Goal: Navigation & Orientation: Find specific page/section

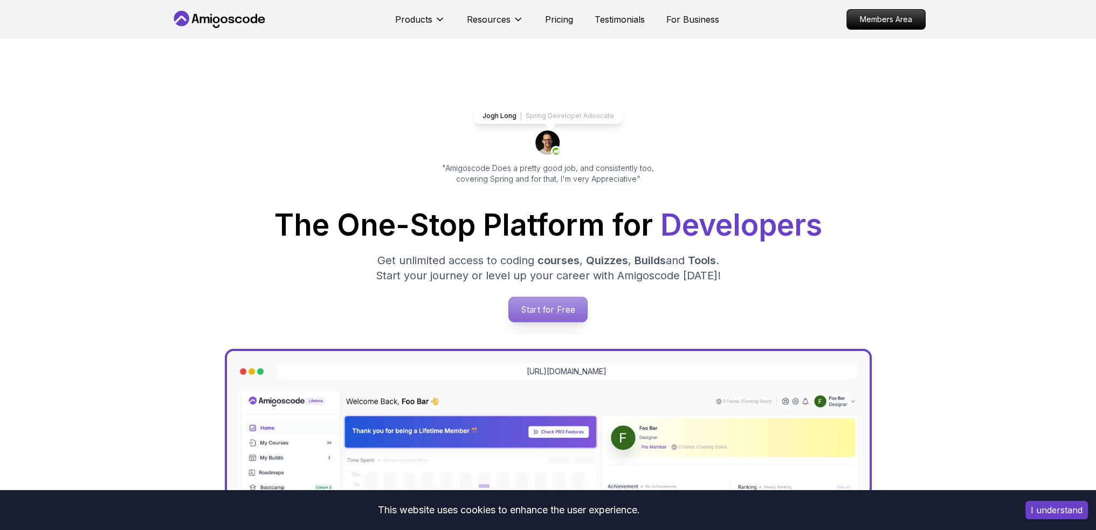
click at [555, 306] on p "Start for Free" at bounding box center [548, 309] width 78 height 25
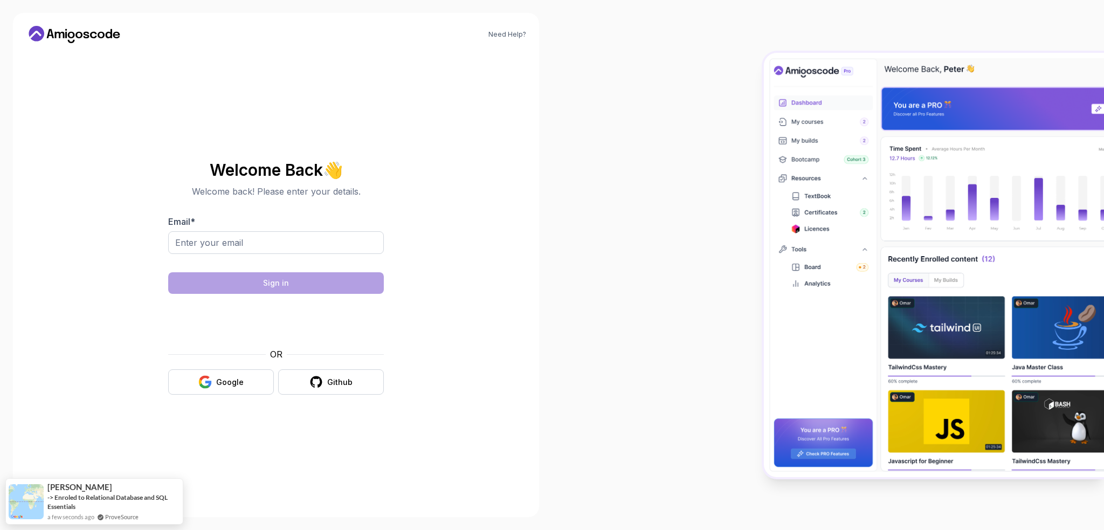
click at [752, 170] on div at bounding box center [828, 265] width 552 height 530
click at [952, 74] on img at bounding box center [934, 265] width 340 height 424
click at [711, 181] on body "Need Help? Welcome Back 👋 Welcome back! Please enter your details. Email * Sign…" at bounding box center [552, 265] width 1104 height 530
click at [237, 249] on input "Email *" at bounding box center [276, 242] width 216 height 23
click at [240, 243] on input "Email *" at bounding box center [276, 242] width 216 height 23
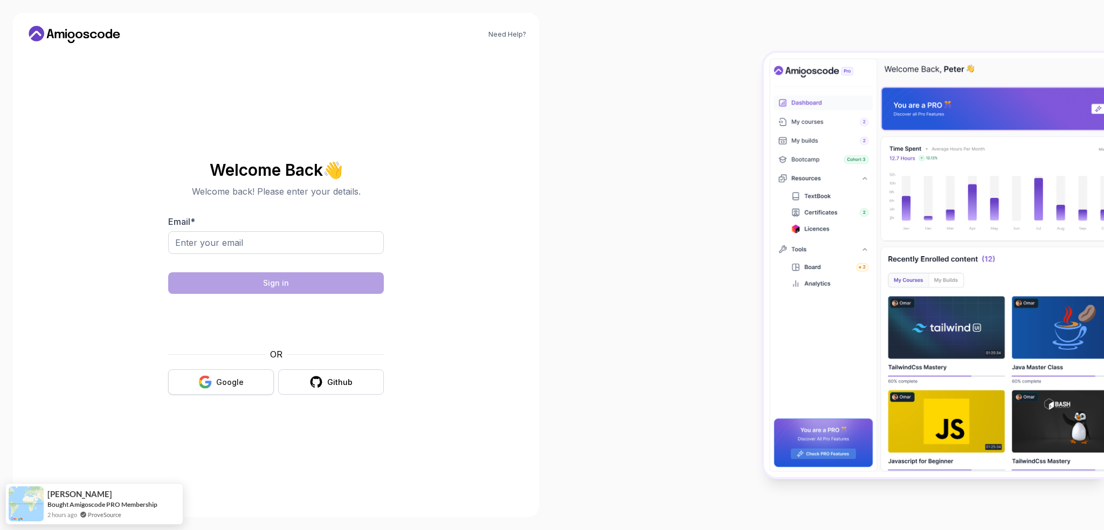
click at [234, 378] on div "Google" at bounding box center [230, 382] width 28 height 11
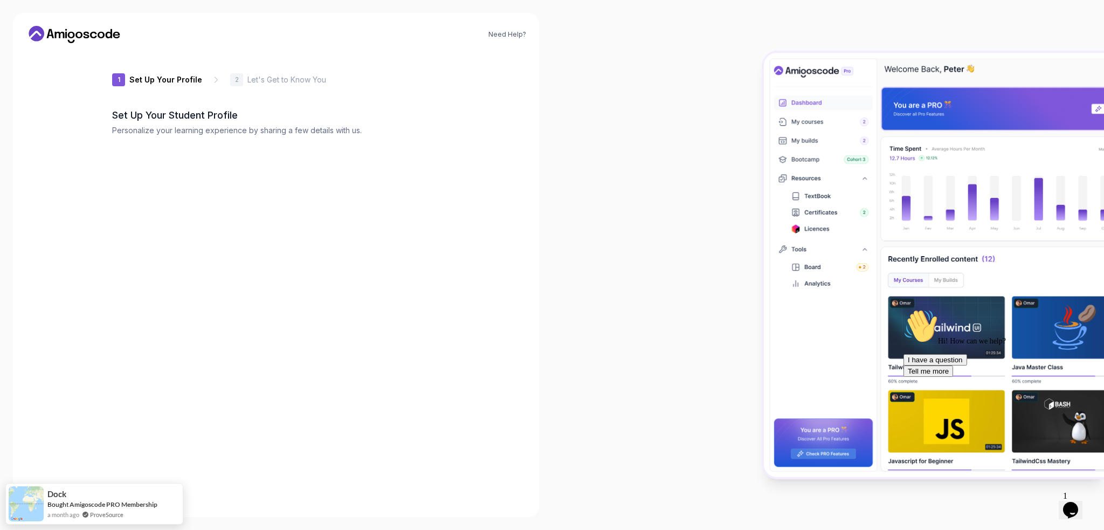
type input "loftysquirrelc5efb"
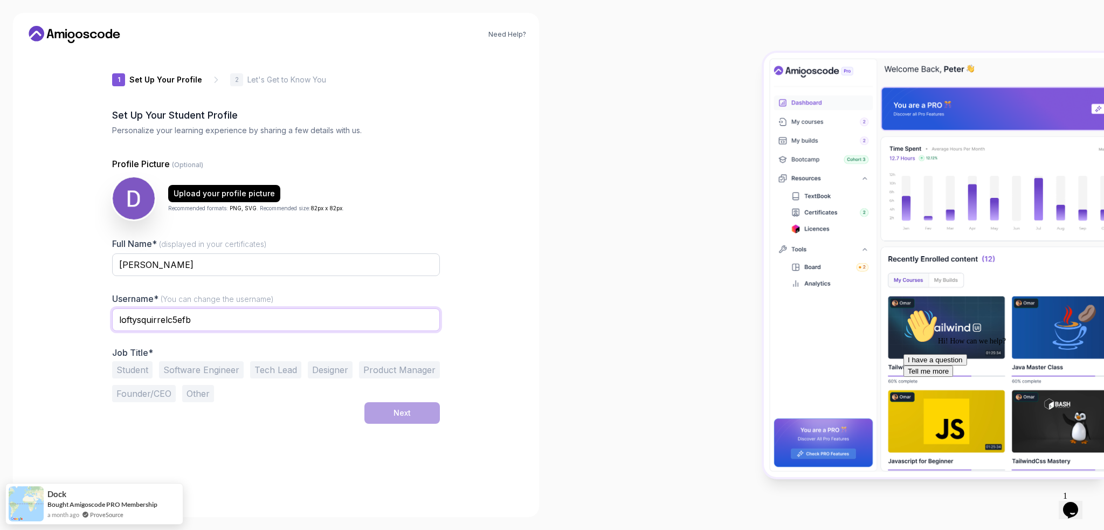
click at [221, 315] on input "loftysquirrelc5efb" at bounding box center [276, 319] width 328 height 23
click at [1072, 502] on icon "$i18n('chat', 'chat_widget')" at bounding box center [1070, 510] width 15 height 16
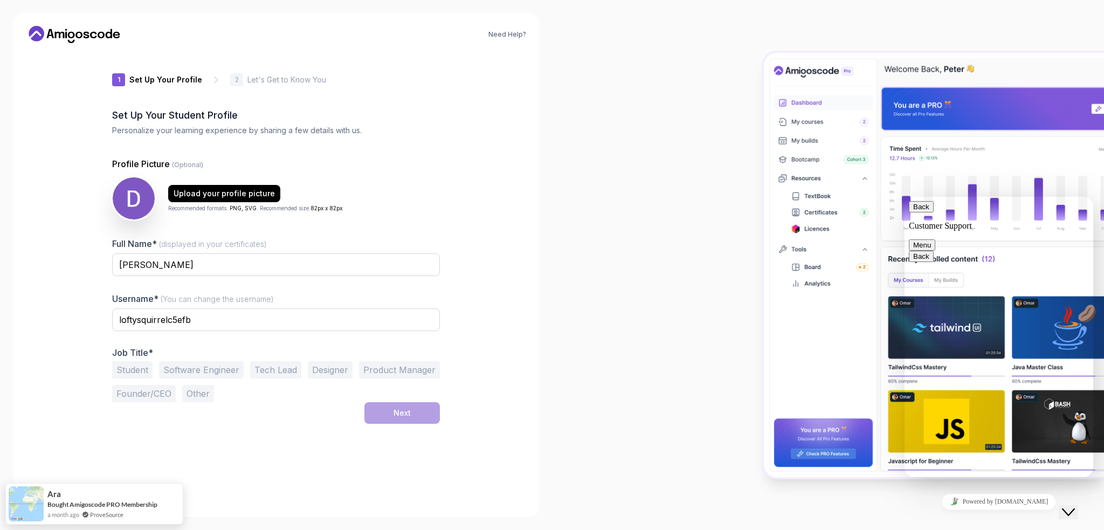
click at [936, 239] on button "Menu" at bounding box center [922, 244] width 26 height 11
click at [921, 212] on button "Back" at bounding box center [921, 206] width 25 height 11
click at [792, 216] on img at bounding box center [934, 265] width 340 height 424
click at [41, 35] on icon at bounding box center [36, 35] width 12 height 8
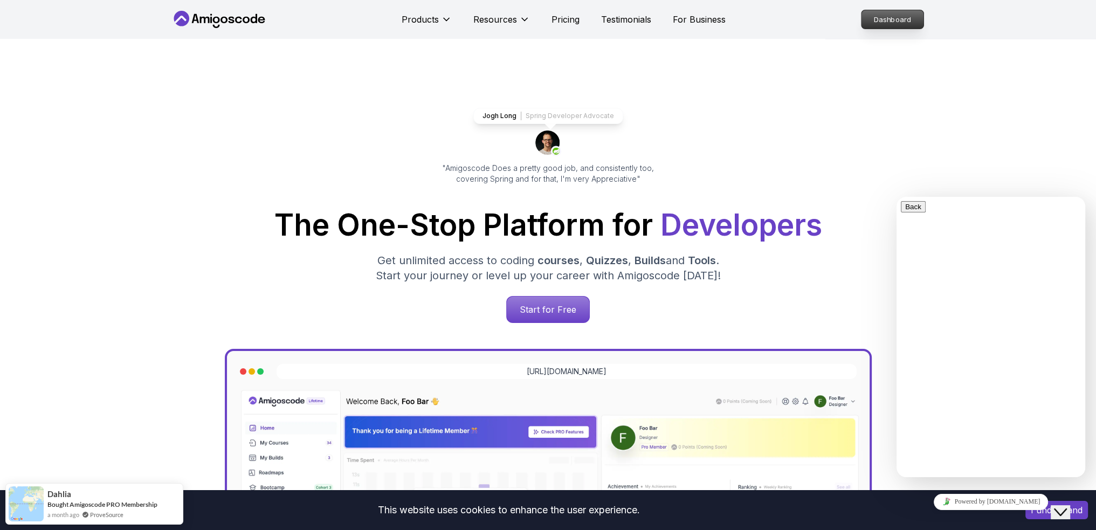
click at [875, 18] on p "Dashboard" at bounding box center [893, 19] width 62 height 18
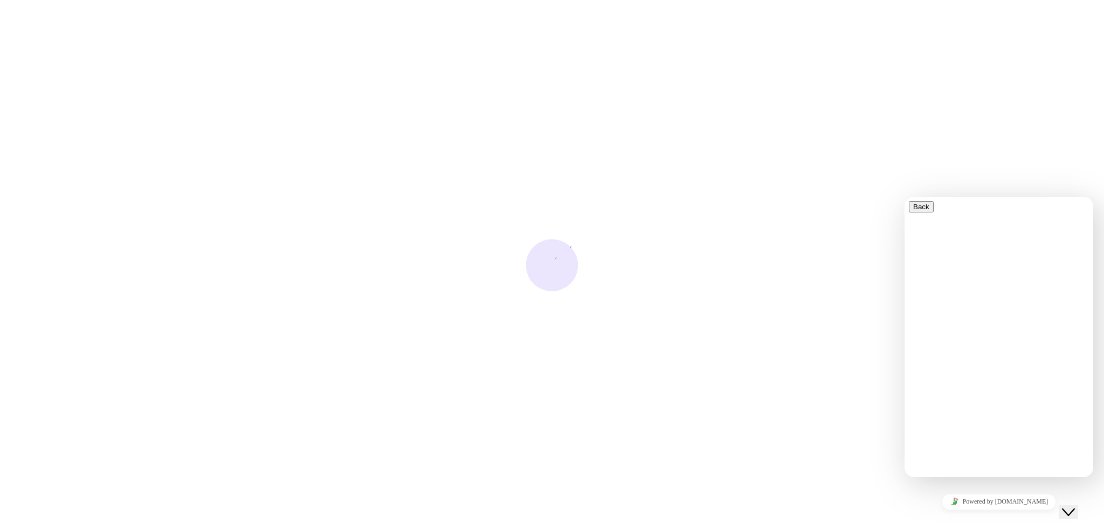
click at [1074, 506] on icon "Close Chat This icon closes the chat window." at bounding box center [1068, 512] width 13 height 13
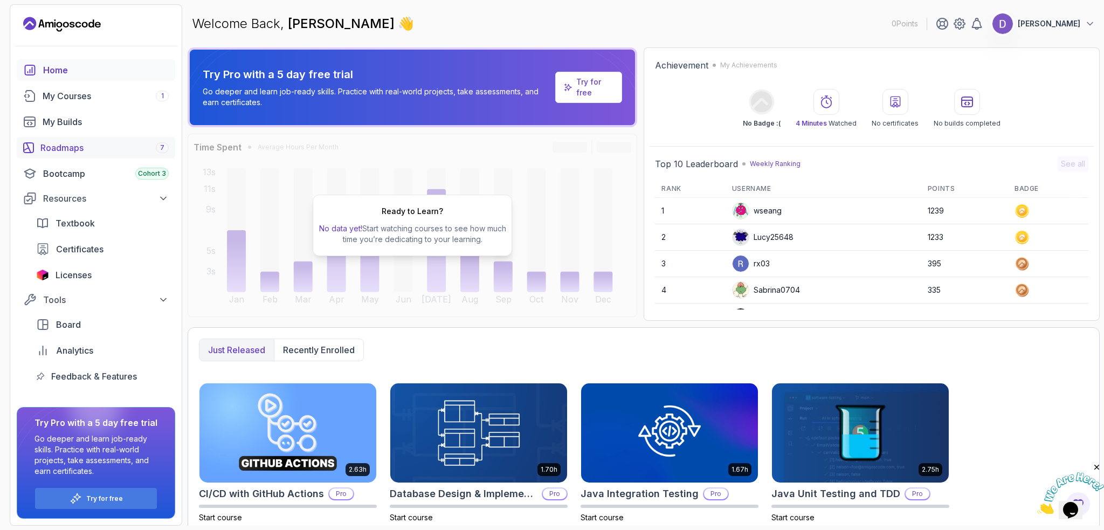
click at [93, 150] on div "Roadmaps 7" at bounding box center [104, 147] width 128 height 13
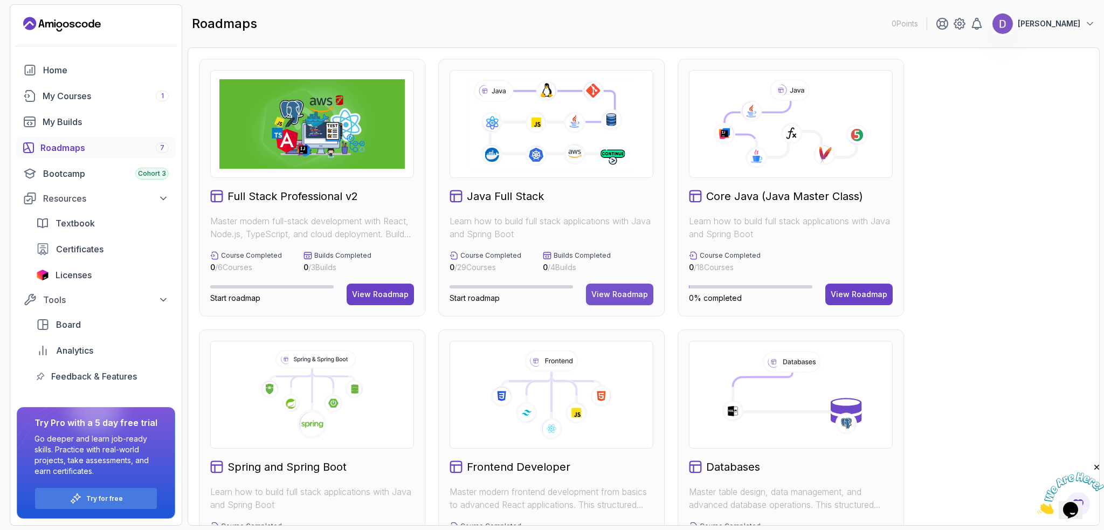
click at [632, 296] on div "View Roadmap" at bounding box center [620, 294] width 57 height 11
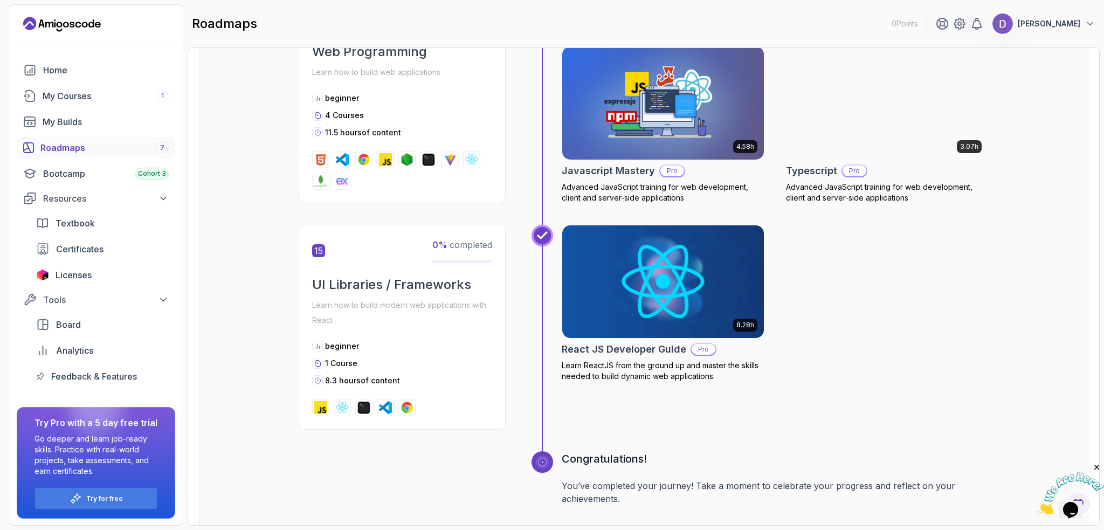
scroll to position [4153, 0]
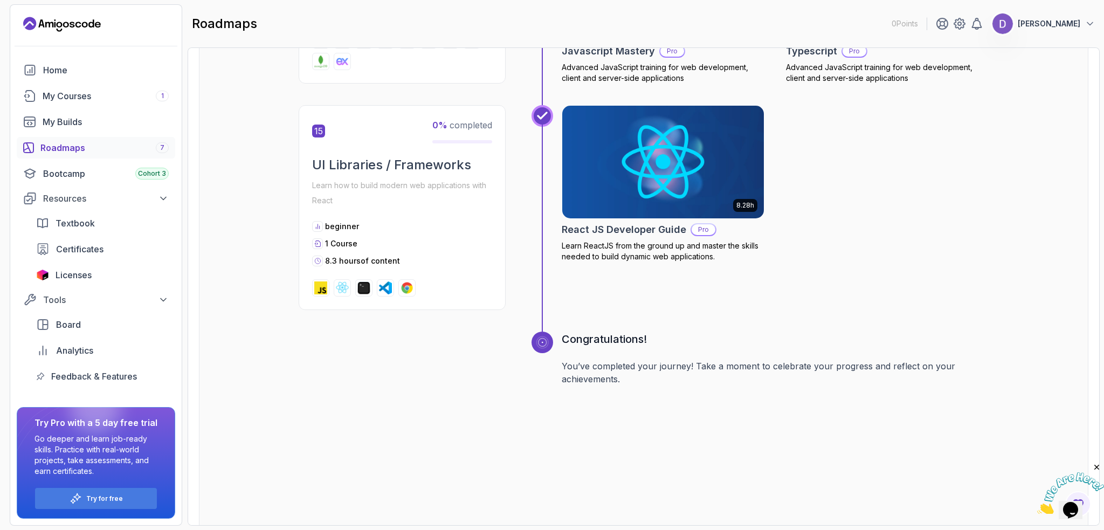
drag, startPoint x: 1095, startPoint y: 465, endPoint x: 1993, endPoint y: 769, distance: 948.0
click at [1095, 465] on icon "Close" at bounding box center [1098, 468] width 10 height 10
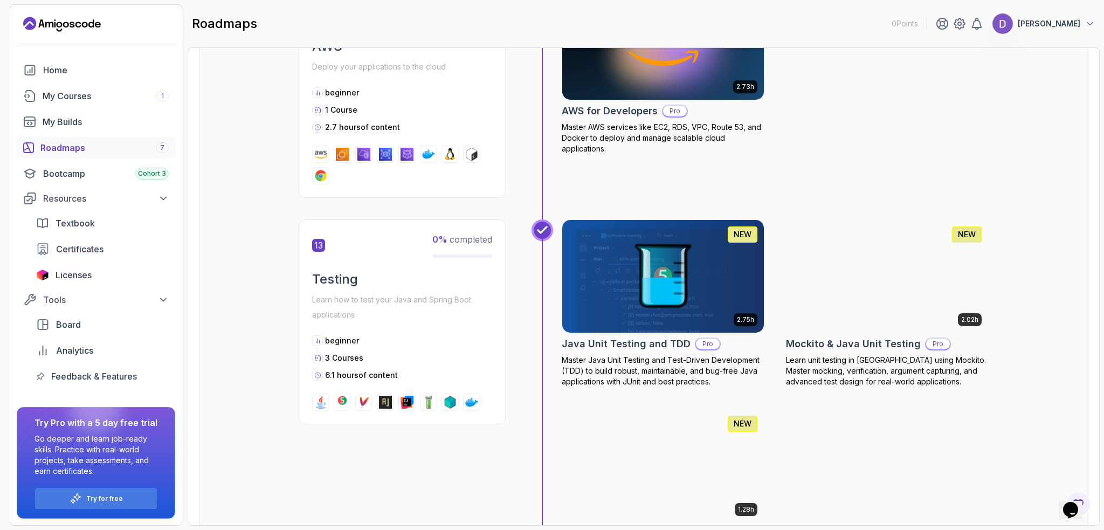
scroll to position [3290, 0]
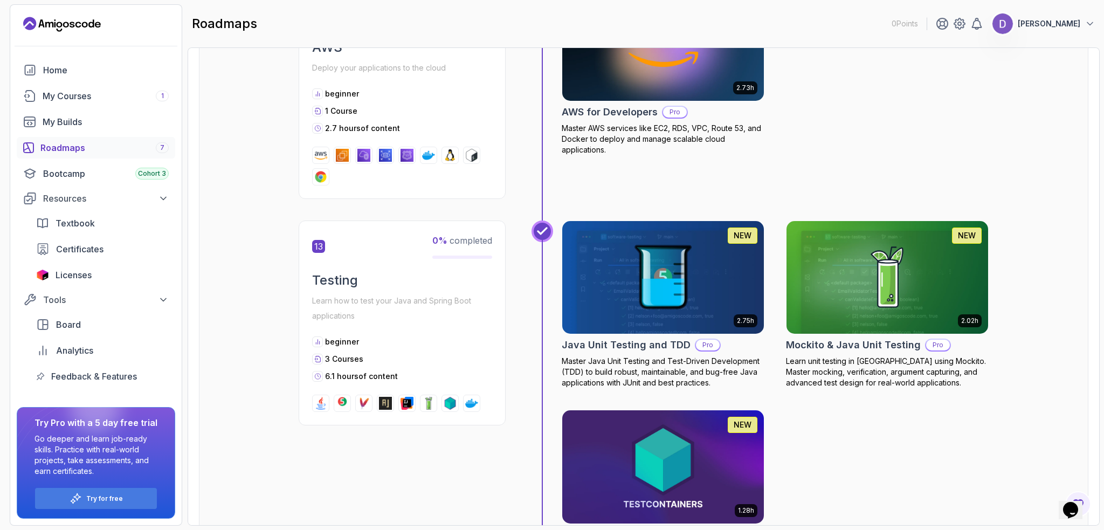
click at [1053, 20] on p "Daniel Garashi" at bounding box center [1049, 23] width 63 height 11
click at [104, 97] on div "My Courses 1" at bounding box center [106, 96] width 126 height 13
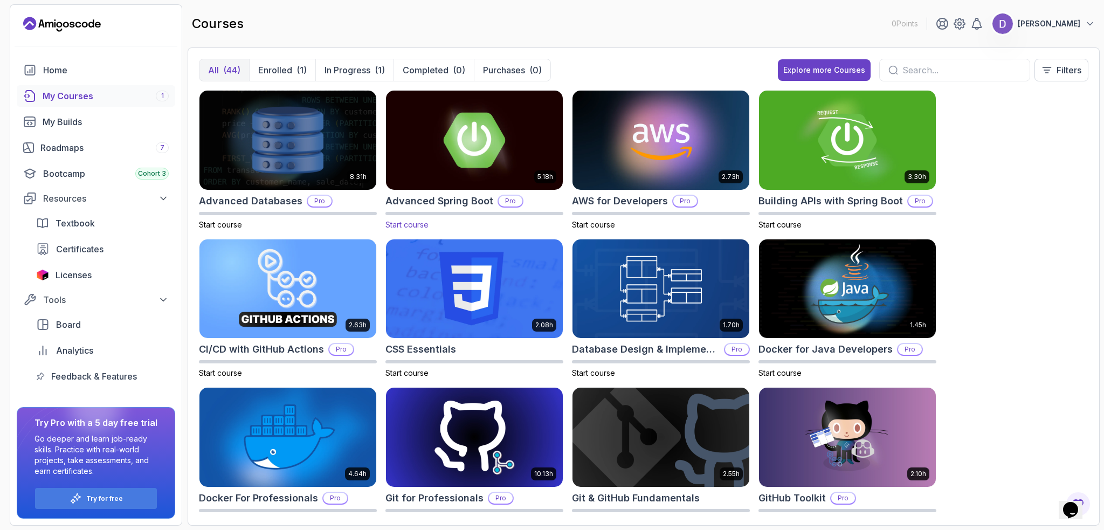
click at [497, 153] on img at bounding box center [475, 140] width 186 height 104
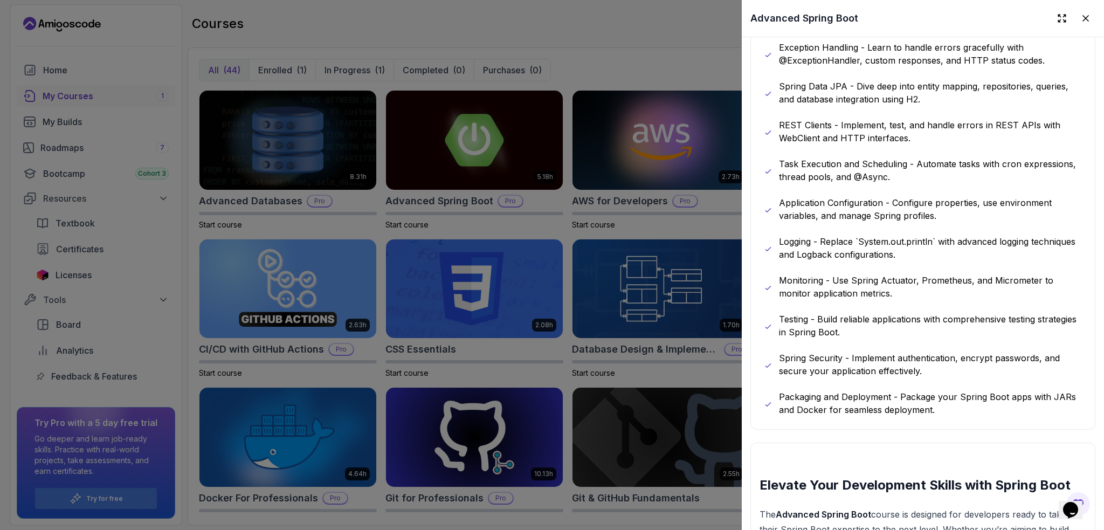
scroll to position [647, 0]
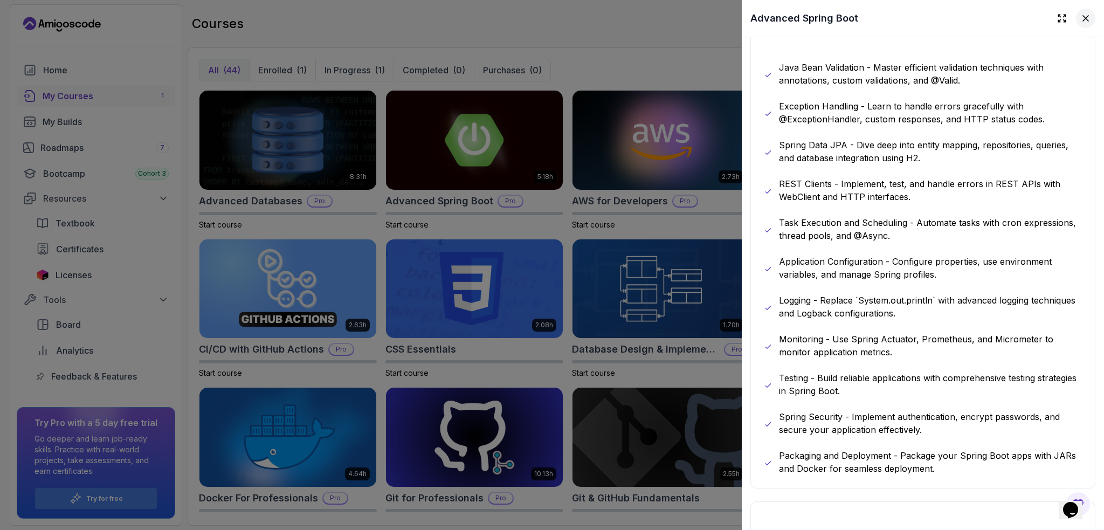
click at [1081, 15] on icon at bounding box center [1086, 18] width 11 height 11
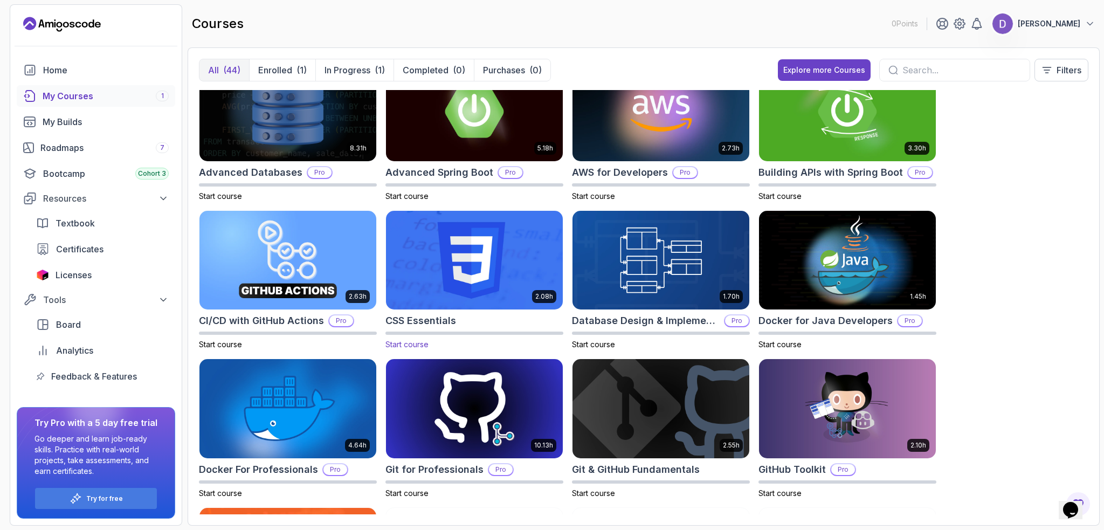
scroll to position [0, 0]
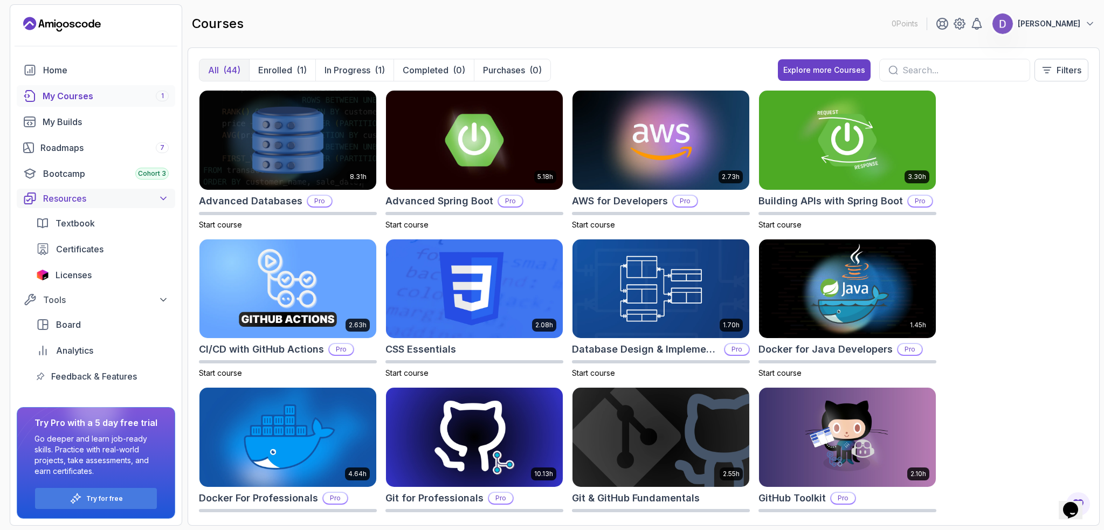
click at [157, 197] on div "Resources" at bounding box center [106, 198] width 126 height 13
click at [282, 75] on p "Enrolled" at bounding box center [275, 70] width 34 height 13
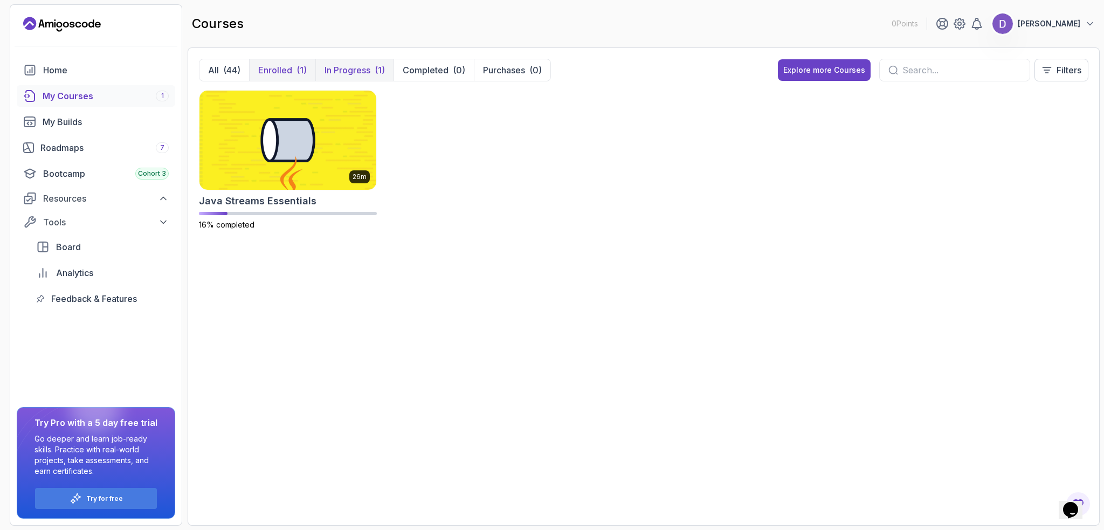
click at [335, 73] on p "In Progress" at bounding box center [348, 70] width 46 height 13
click at [298, 68] on div "(1)" at bounding box center [302, 70] width 10 height 13
click at [431, 68] on p "Completed" at bounding box center [426, 70] width 46 height 13
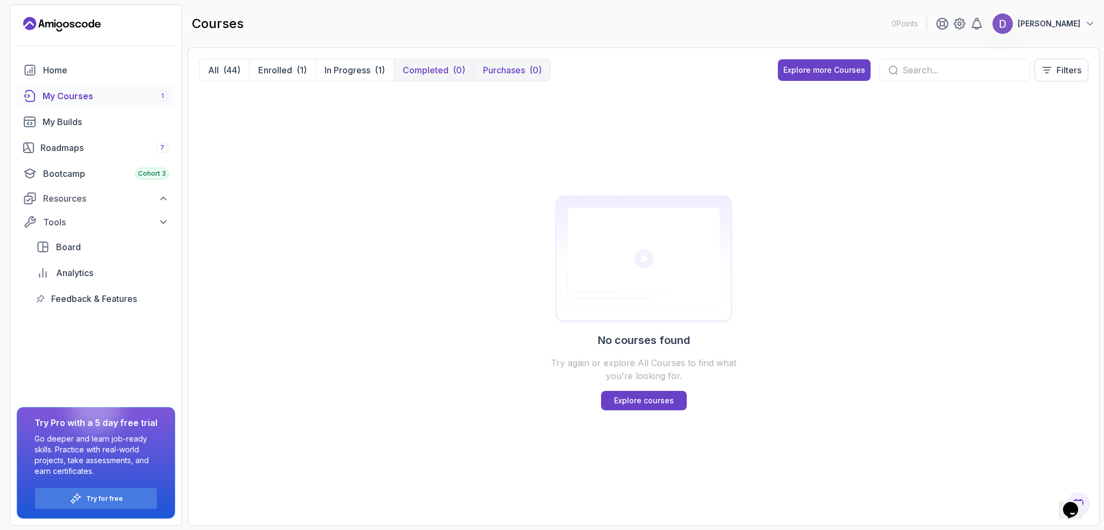
click at [511, 68] on p "Purchases" at bounding box center [504, 70] width 42 height 13
click at [339, 66] on p "In Progress" at bounding box center [348, 70] width 46 height 13
click at [280, 66] on p "Enrolled" at bounding box center [275, 70] width 34 height 13
click at [222, 68] on button "All (44)" at bounding box center [225, 70] width 50 height 22
click at [82, 168] on div "Bootcamp Cohort 3" at bounding box center [106, 173] width 126 height 13
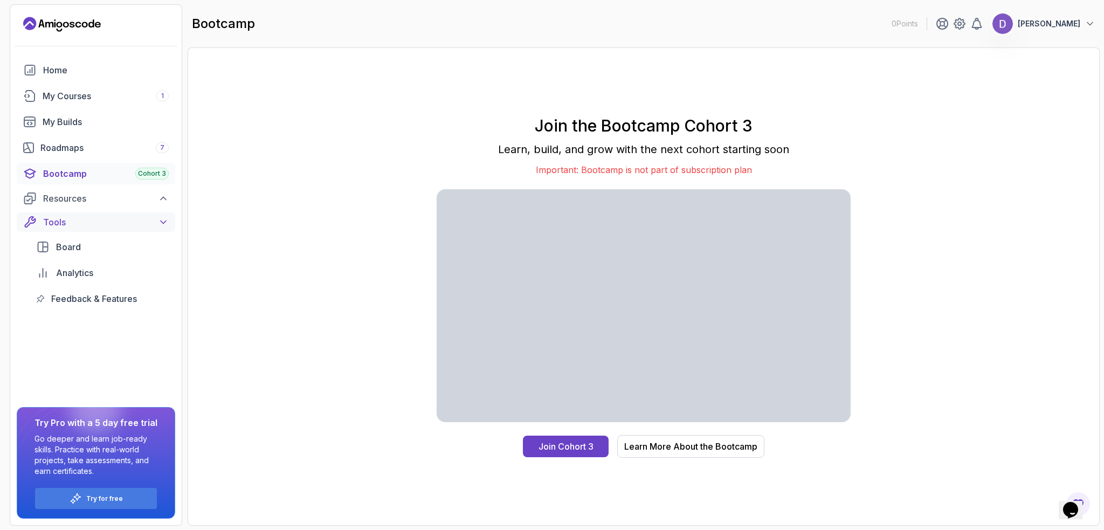
click at [101, 222] on div "Tools" at bounding box center [106, 222] width 126 height 13
click at [125, 224] on div "Tools" at bounding box center [106, 222] width 126 height 13
click at [79, 248] on span "Board" at bounding box center [68, 247] width 25 height 13
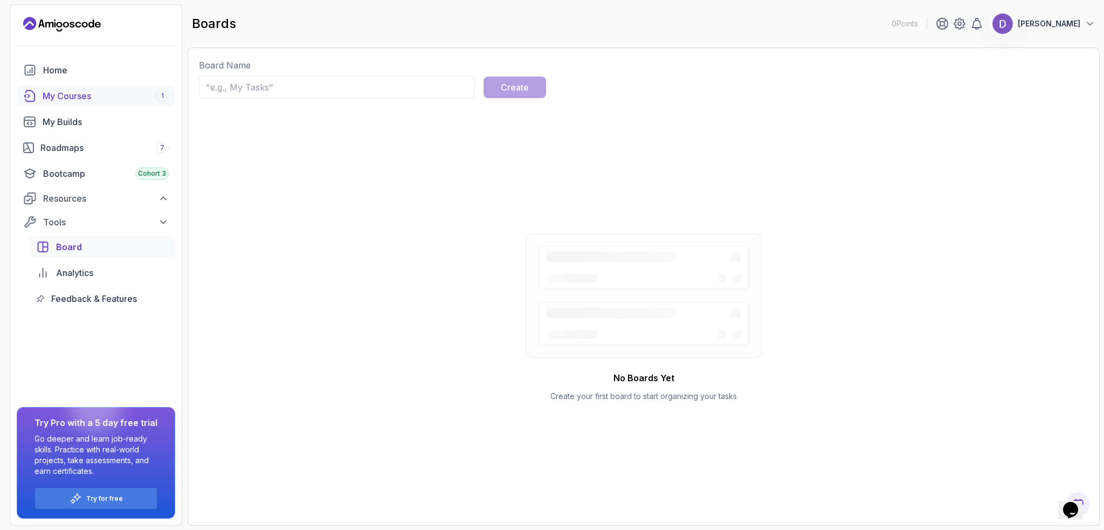
click at [86, 94] on div "My Courses 1" at bounding box center [106, 96] width 126 height 13
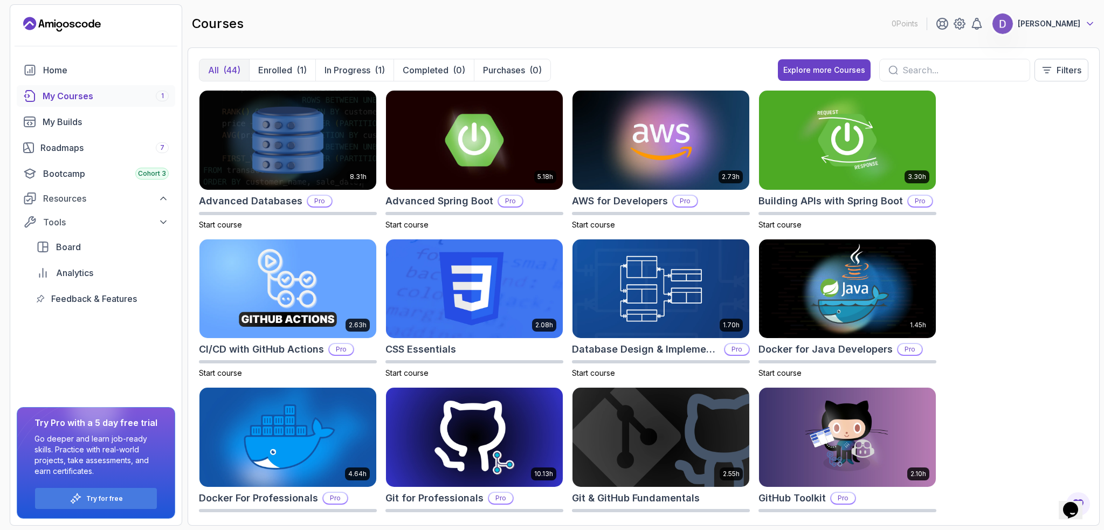
click at [1088, 23] on icon at bounding box center [1090, 24] width 5 height 3
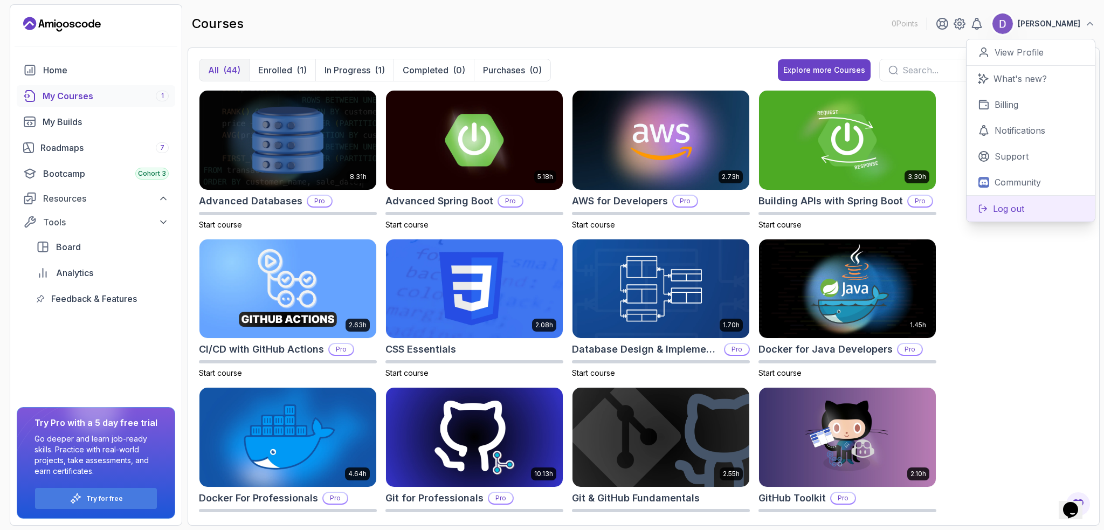
click at [1006, 210] on p "Log out" at bounding box center [1008, 208] width 31 height 13
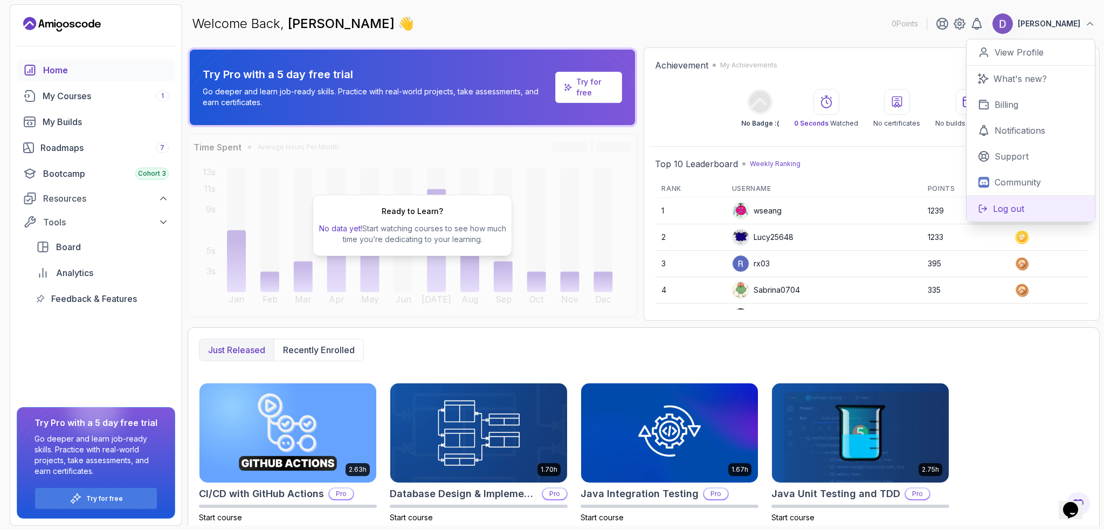
click at [1000, 211] on p "Log out" at bounding box center [1008, 208] width 31 height 13
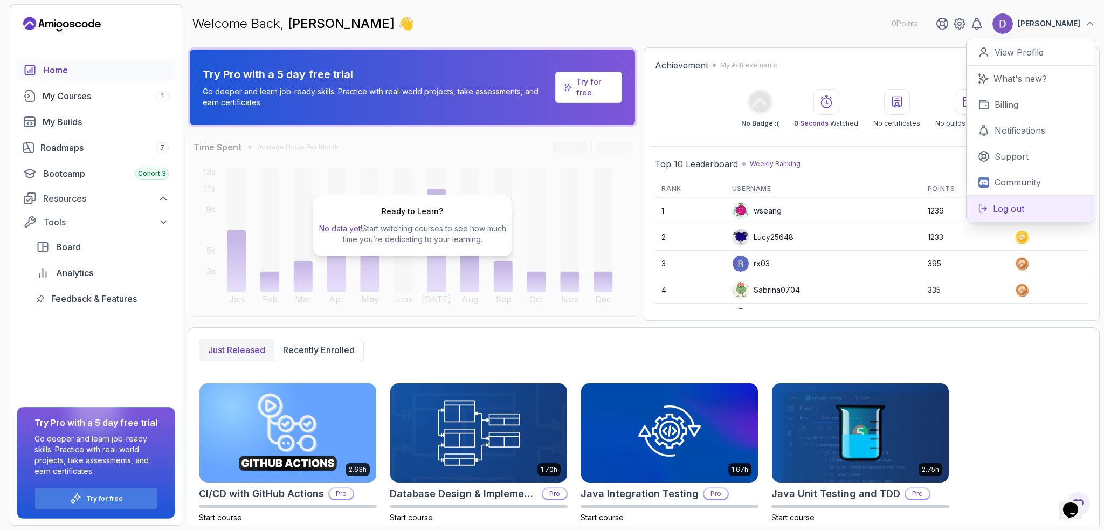
click at [1000, 211] on p "Log out" at bounding box center [1008, 208] width 31 height 13
click at [1023, 375] on div "Just released Recently enrolled 2.63h CI/CD with GitHub Actions Pro Start cours…" at bounding box center [644, 507] width 912 height 360
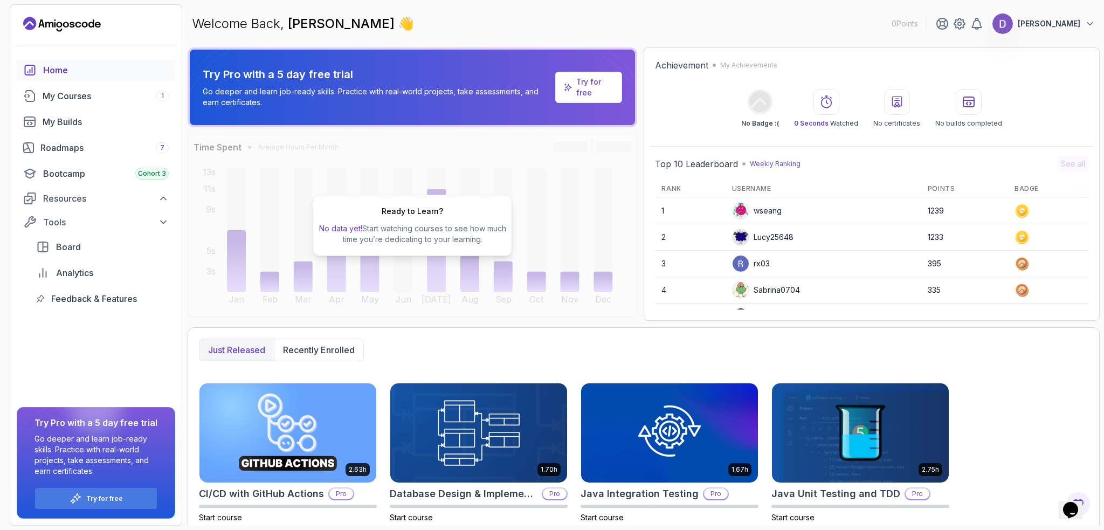
click at [1051, 24] on p "Daniel Garashi" at bounding box center [1049, 23] width 63 height 11
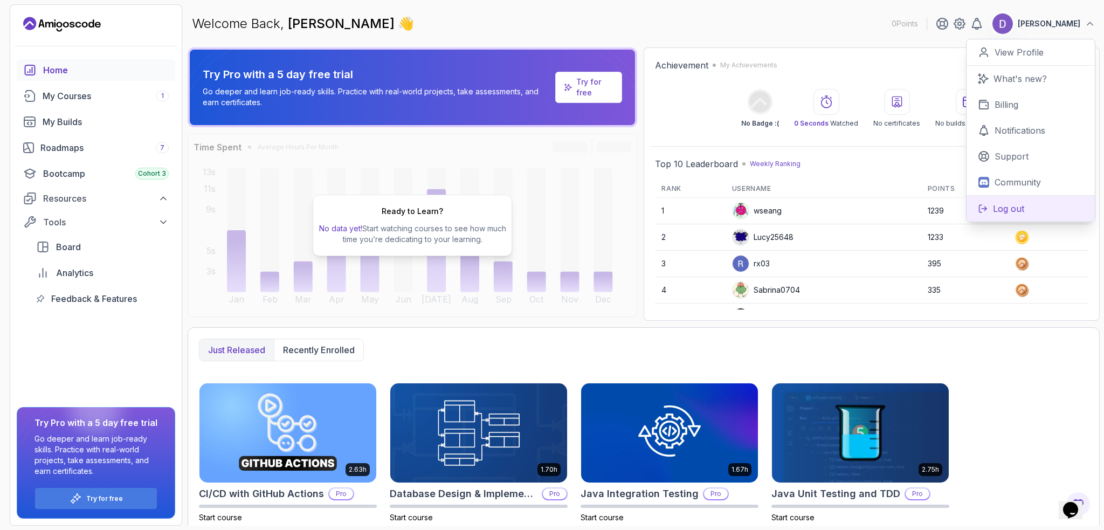
click at [1016, 204] on p "Log out" at bounding box center [1008, 208] width 31 height 13
click at [1031, 49] on p "View Profile" at bounding box center [1019, 52] width 49 height 13
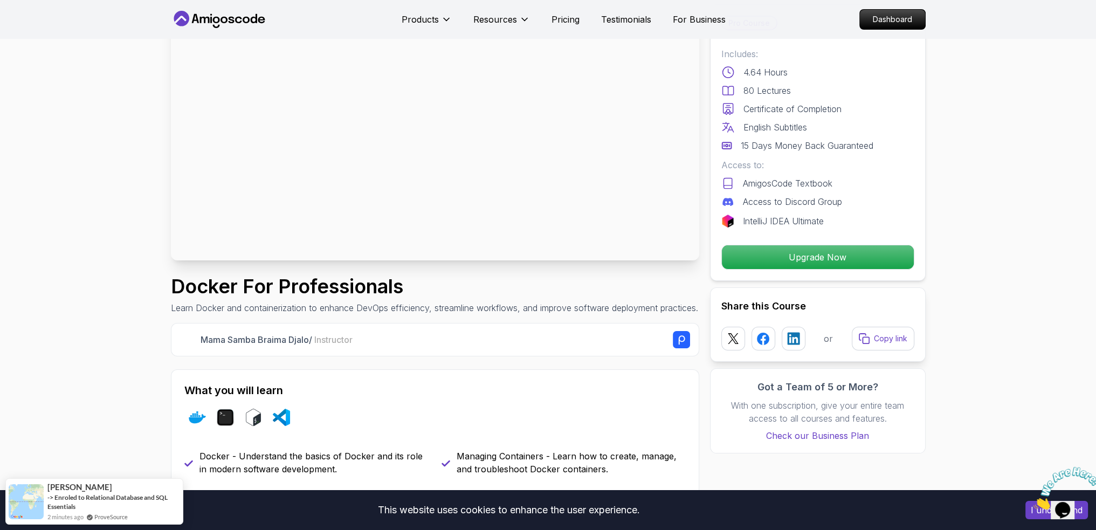
scroll to position [108, 0]
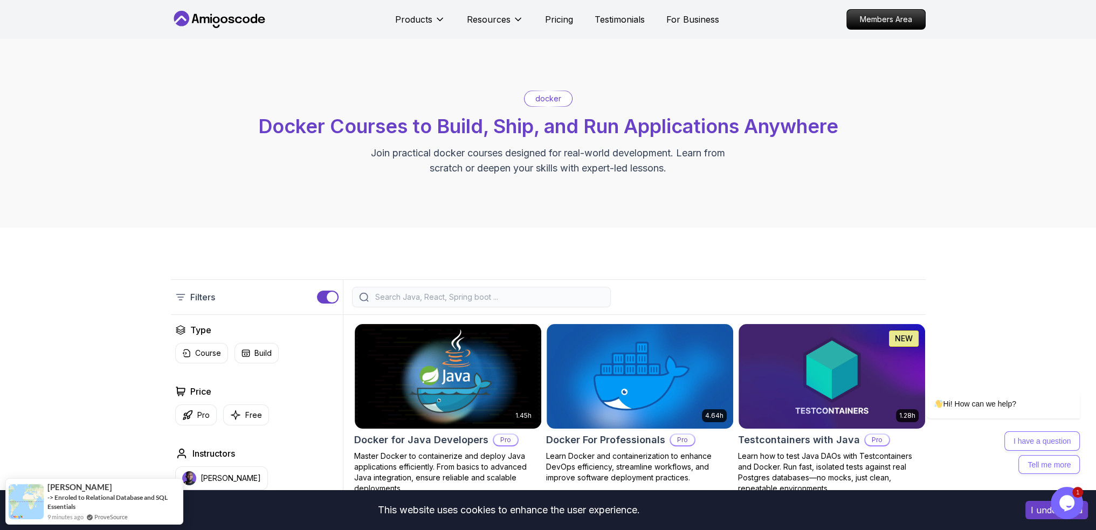
scroll to position [108, 0]
